Goal: Transaction & Acquisition: Purchase product/service

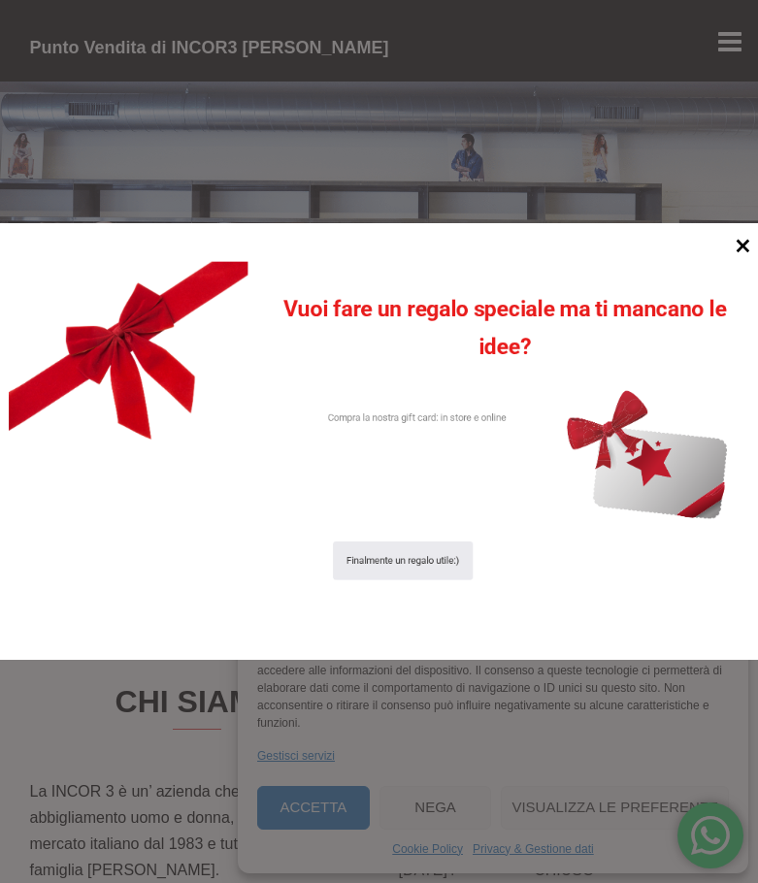
click at [730, 241] on icon at bounding box center [743, 246] width 26 height 26
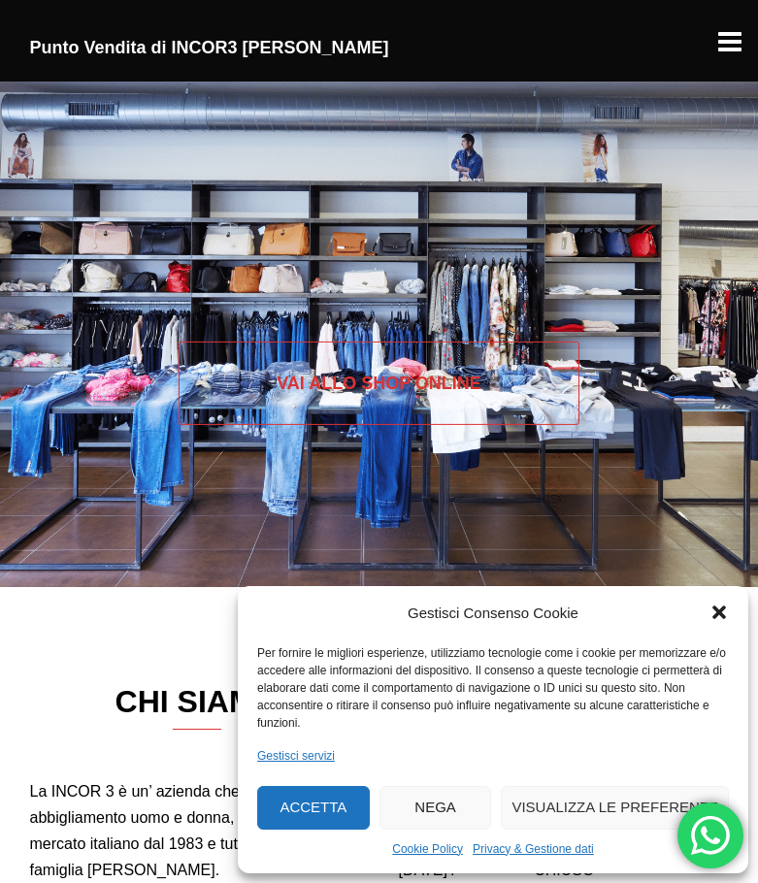
click at [534, 390] on link "Vai allo SHOP ONLINE" at bounding box center [379, 383] width 401 height 83
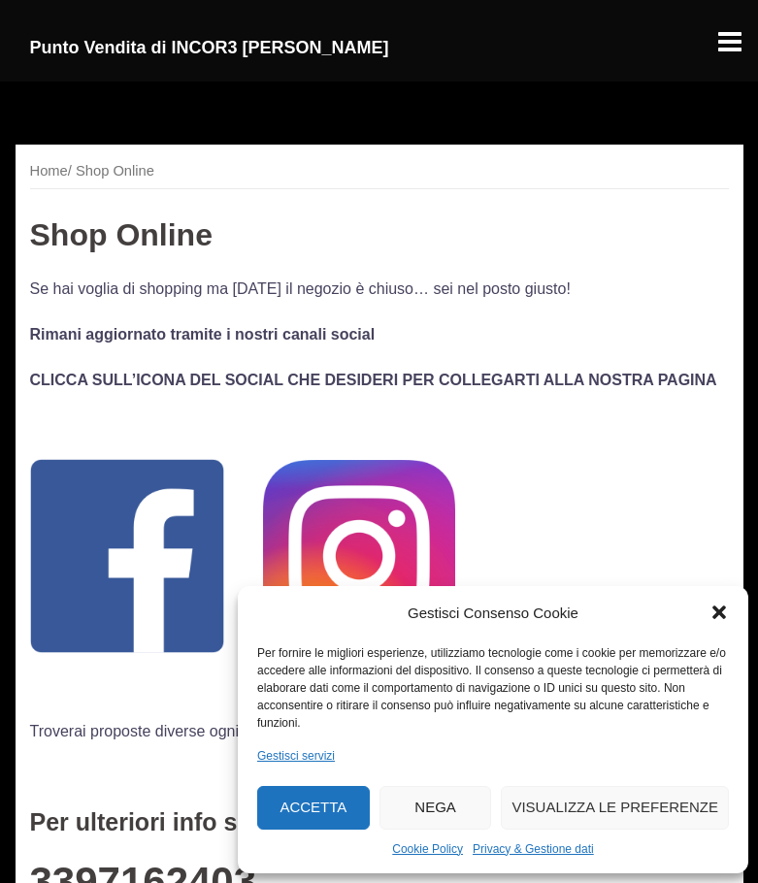
click at [722, 40] on div at bounding box center [729, 32] width 27 height 27
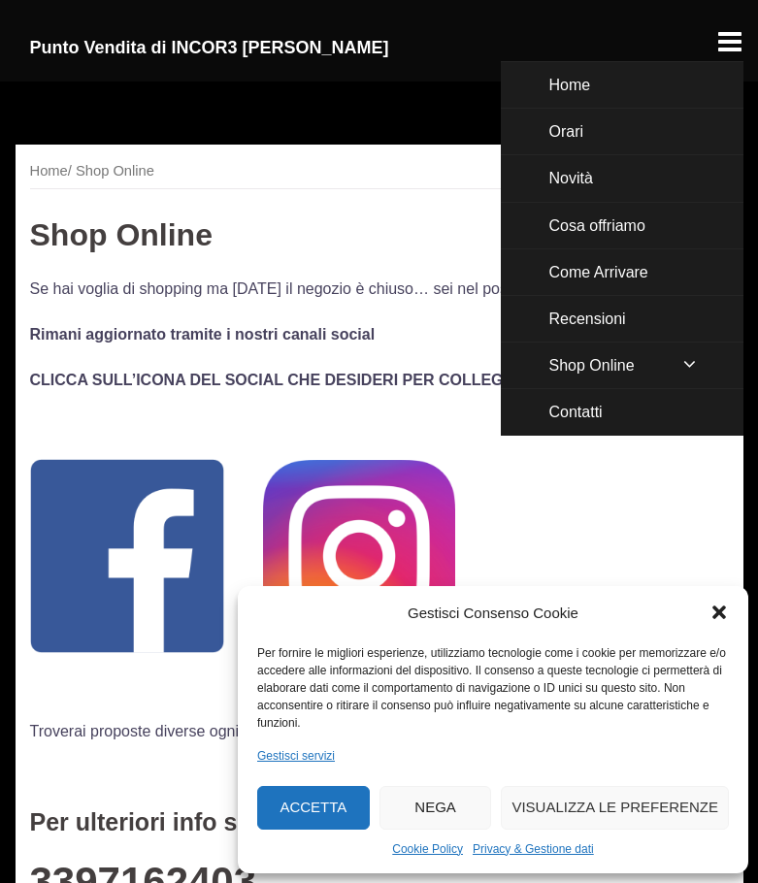
click at [583, 181] on link "Novità" at bounding box center [622, 178] width 243 height 46
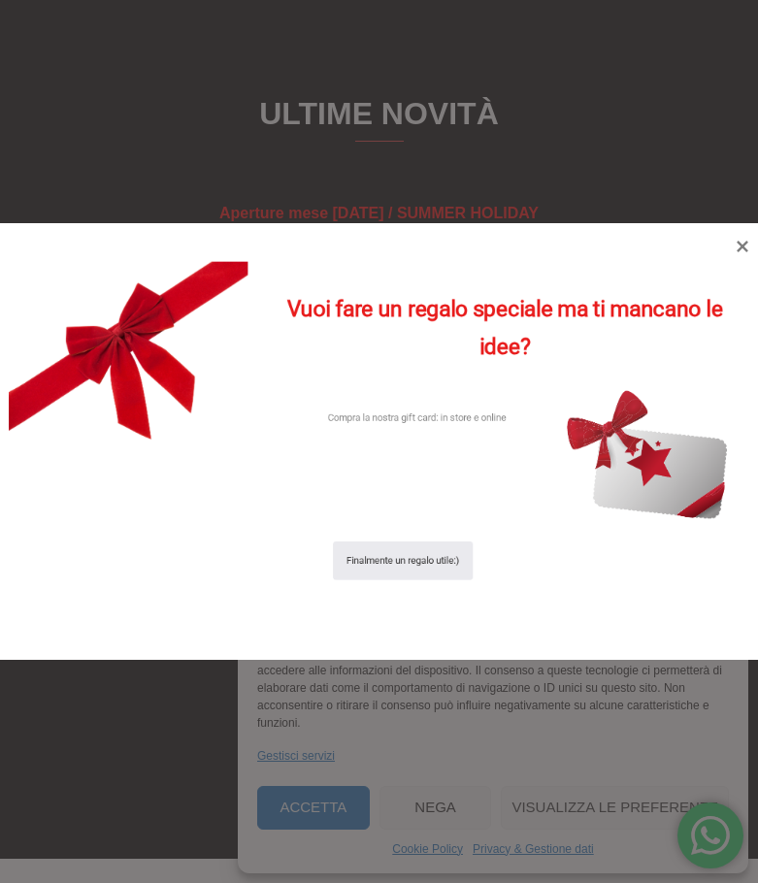
scroll to position [1125, 0]
click at [739, 235] on icon at bounding box center [743, 246] width 26 height 26
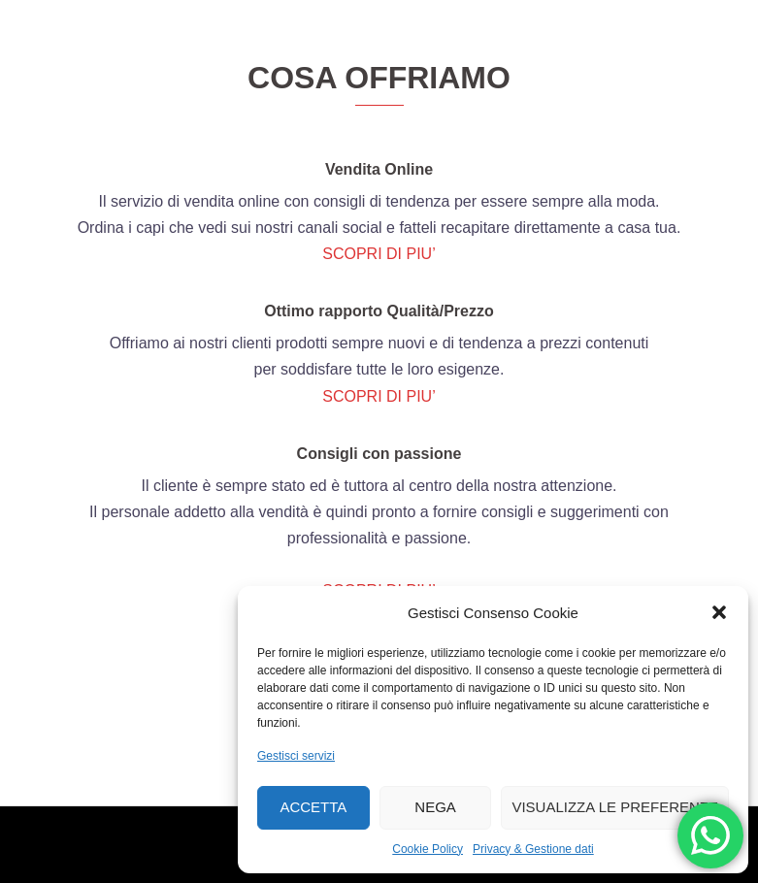
scroll to position [2095, 0]
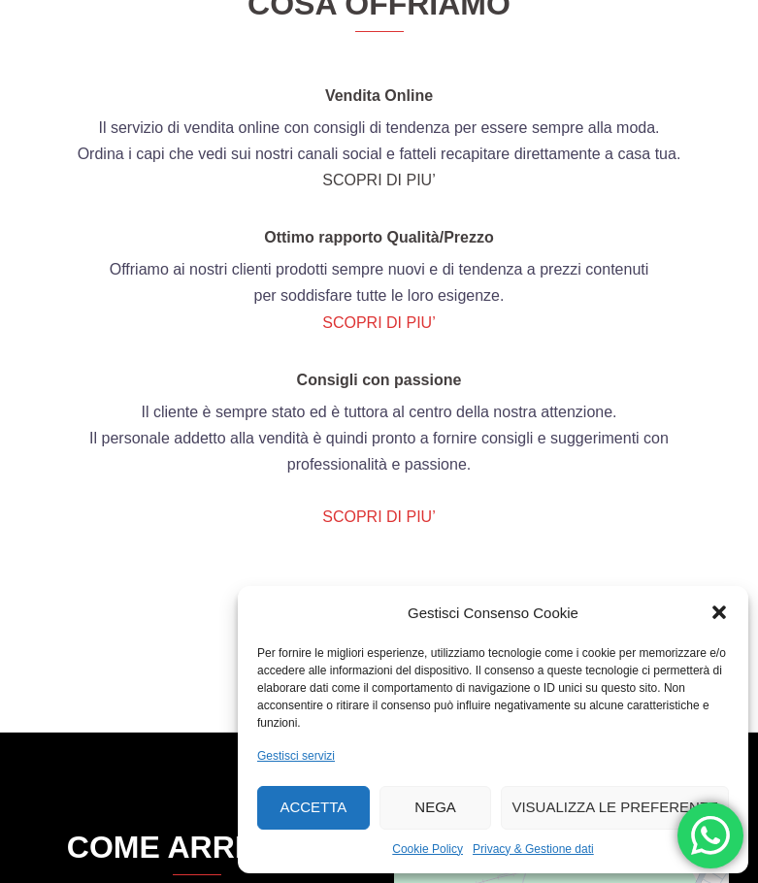
click at [410, 188] on link "SCOPRI DI PIU’" at bounding box center [378, 180] width 113 height 16
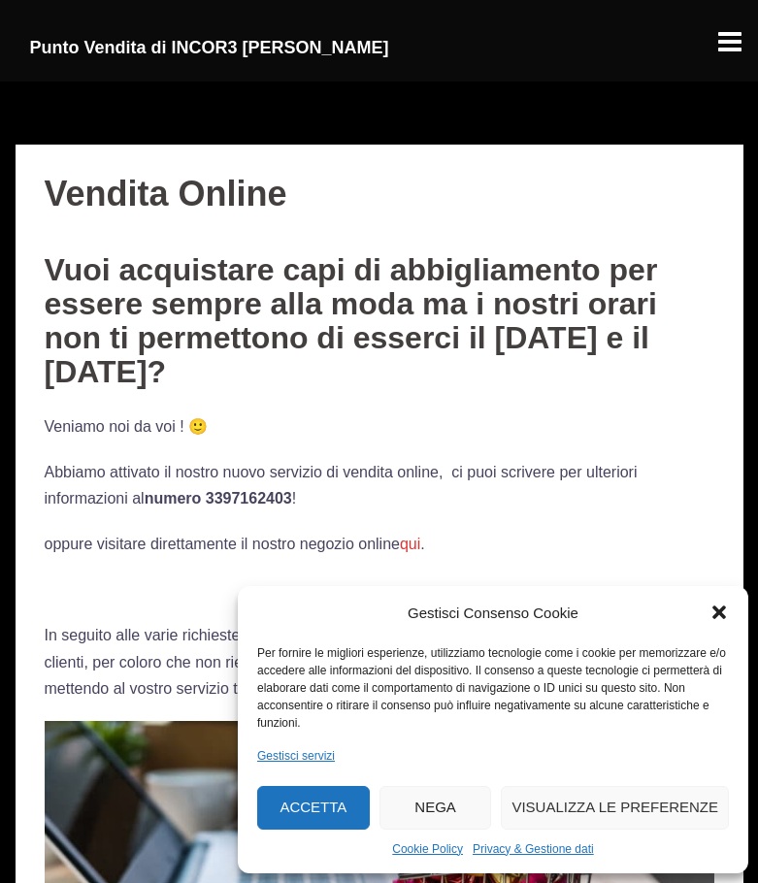
scroll to position [97, 0]
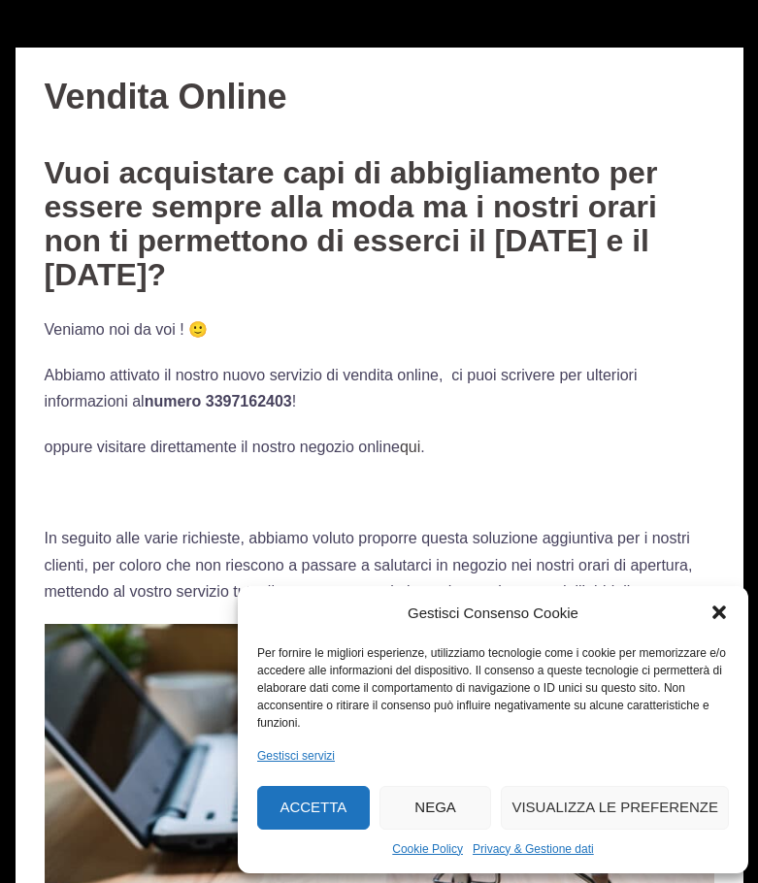
click at [414, 455] on link "qui" at bounding box center [410, 447] width 20 height 16
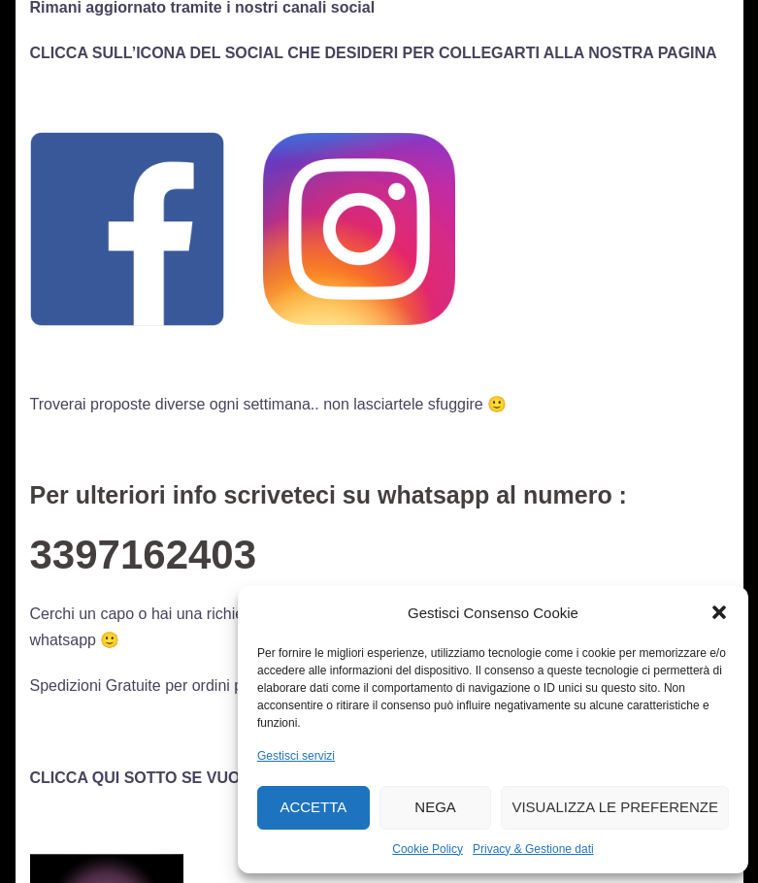
scroll to position [359, 0]
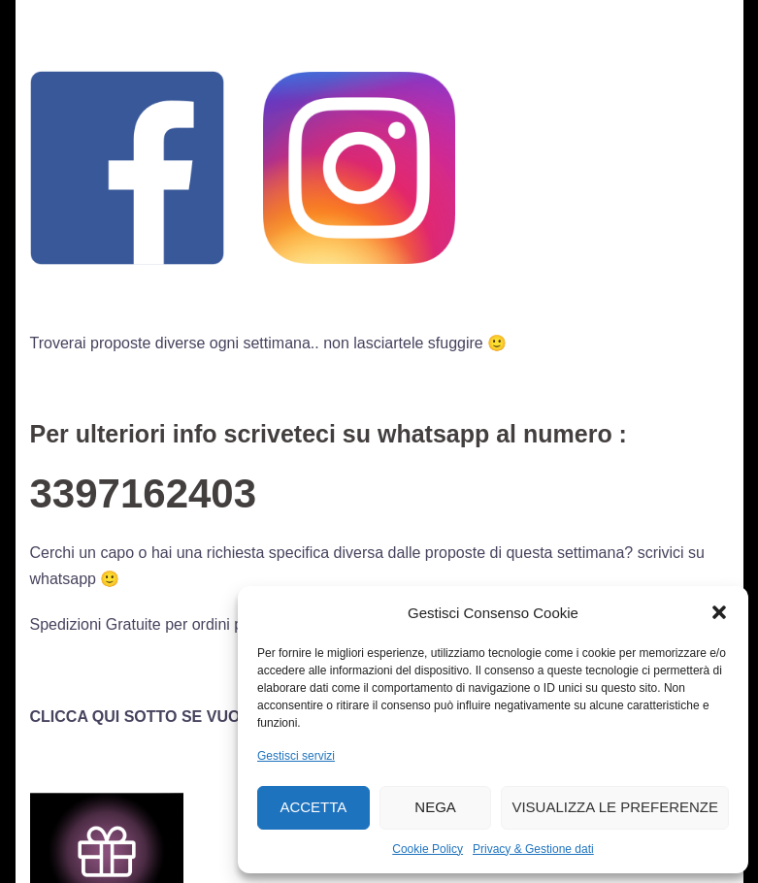
click at [384, 232] on img at bounding box center [359, 168] width 192 height 192
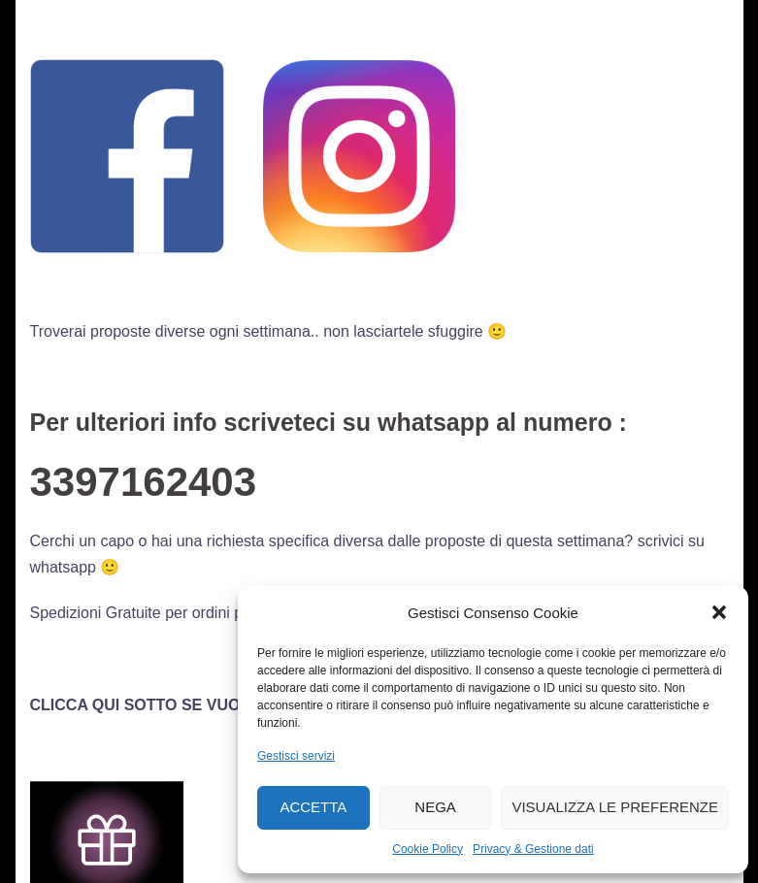
scroll to position [359, 0]
